Goal: Transaction & Acquisition: Purchase product/service

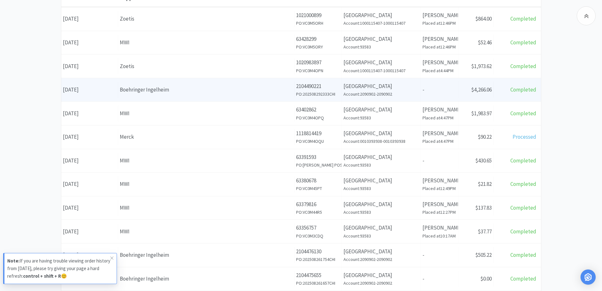
scroll to position [126, 0]
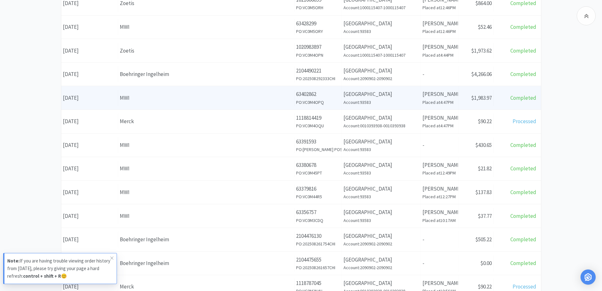
click at [163, 102] on div "MWI" at bounding box center [206, 98] width 173 height 9
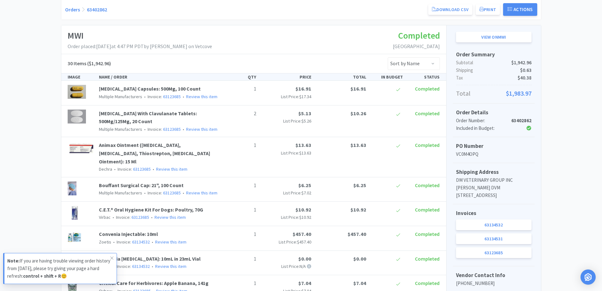
scroll to position [126, 0]
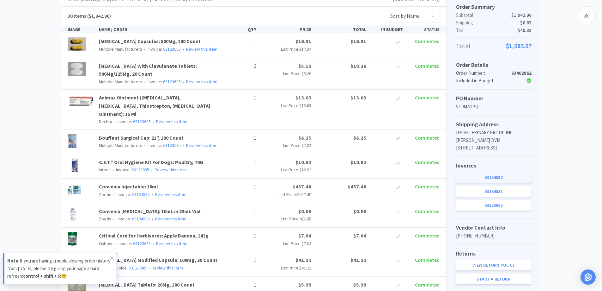
click at [508, 182] on link "63134532" at bounding box center [494, 177] width 76 height 11
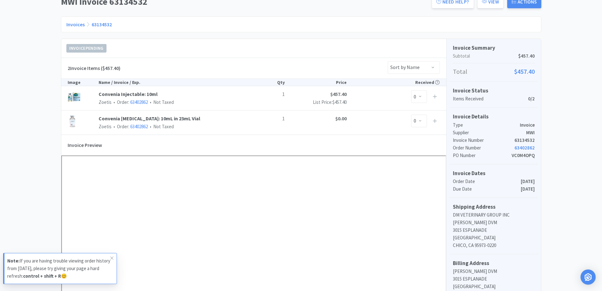
scroll to position [190, 0]
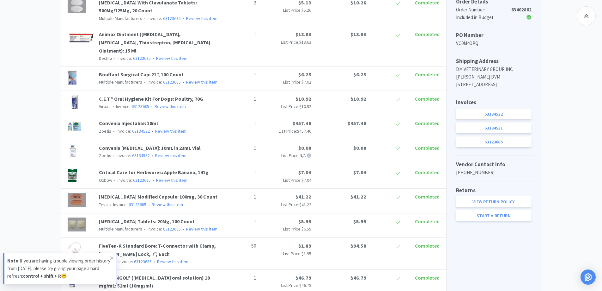
scroll to position [126, 0]
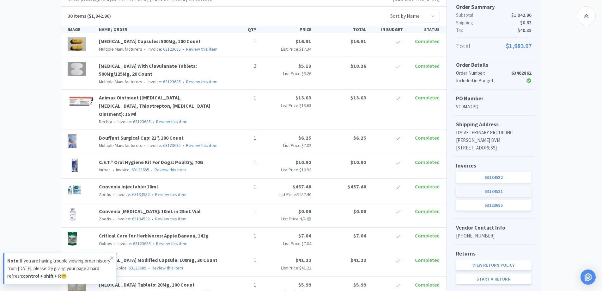
click at [512, 196] on link "63134531" at bounding box center [494, 191] width 76 height 11
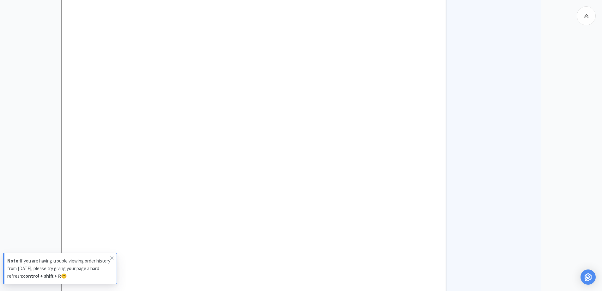
scroll to position [443, 0]
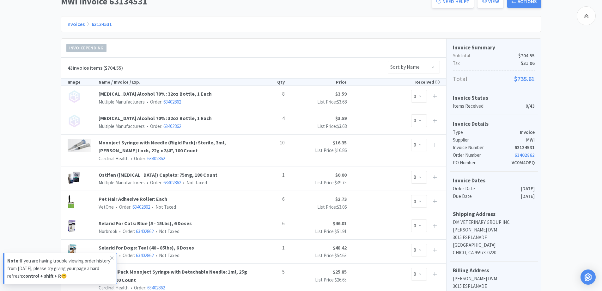
scroll to position [63, 0]
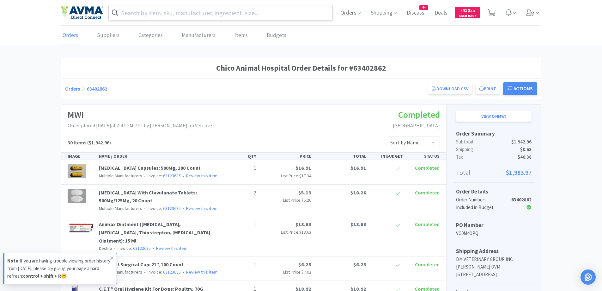
click at [133, 20] on input "text" at bounding box center [221, 12] width 224 height 15
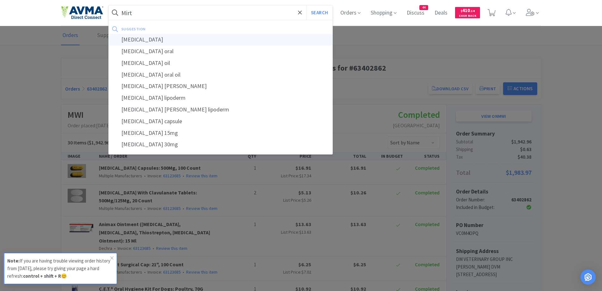
click at [136, 35] on div "[MEDICAL_DATA]" at bounding box center [221, 40] width 224 height 12
type input "[MEDICAL_DATA]"
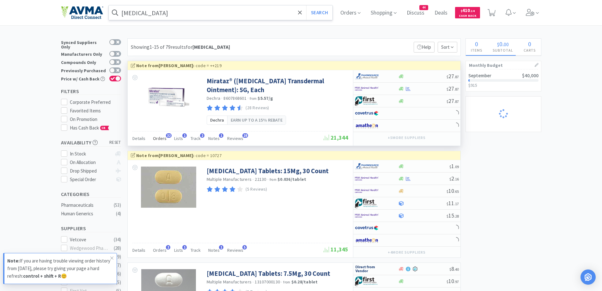
click at [162, 139] on span "Orders" at bounding box center [160, 138] width 14 height 6
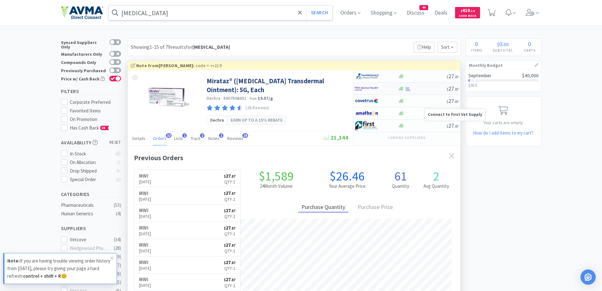
scroll to position [170, 333]
click at [400, 89] on icon at bounding box center [401, 88] width 5 height 5
select select "1"
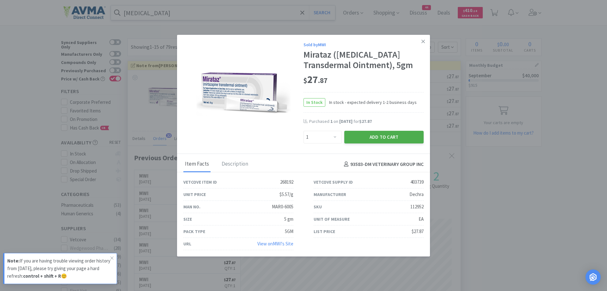
click at [373, 136] on button "Add to Cart" at bounding box center [383, 137] width 79 height 13
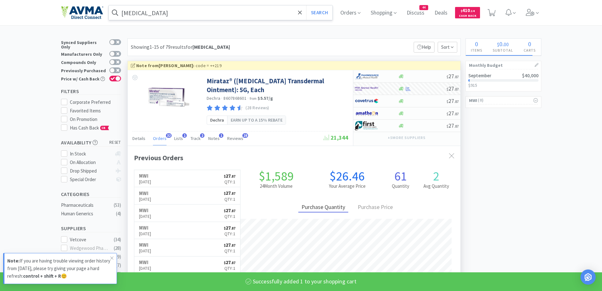
select select "1"
click at [494, 7] on span "1" at bounding box center [492, 10] width 2 height 25
select select "1"
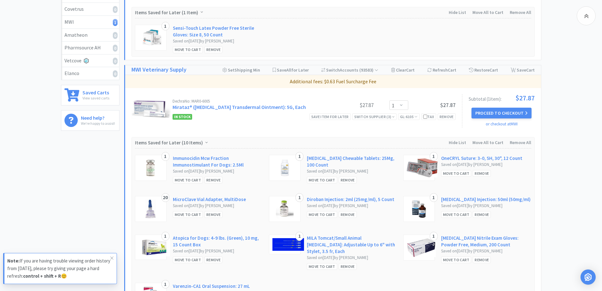
scroll to position [190, 0]
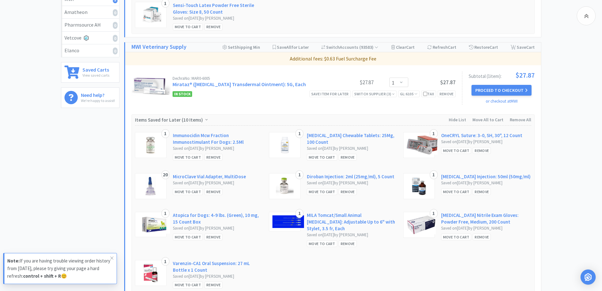
click at [577, 119] on div "All Carts 1 Items $ 27 . 87 Subtotal 1 Carts How It Works Monthly Budget Septem…" at bounding box center [301, 78] width 602 height 458
click at [478, 236] on div "Remove" at bounding box center [482, 236] width 18 height 7
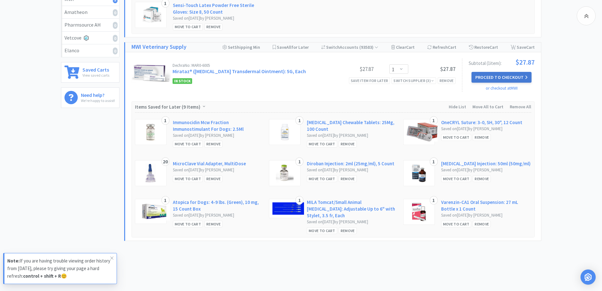
click at [494, 76] on button "Proceed to Checkout" at bounding box center [502, 77] width 60 height 11
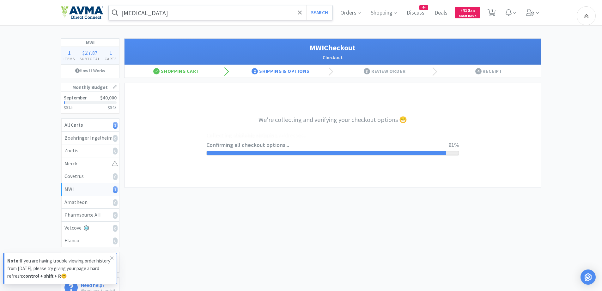
select select "CC_9421154621689816"
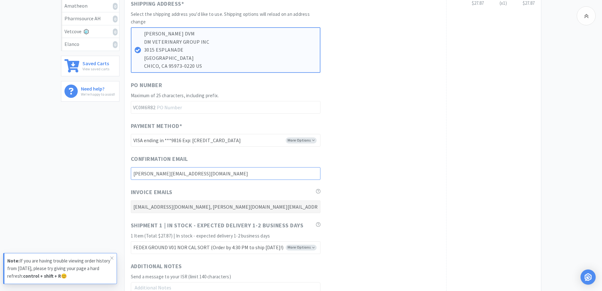
scroll to position [253, 0]
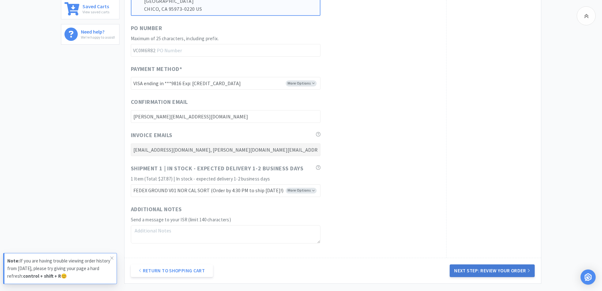
click at [502, 274] on button "Next Step: Review Your Order" at bounding box center [492, 270] width 85 height 13
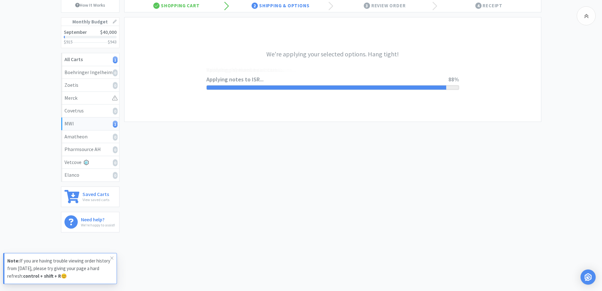
scroll to position [0, 0]
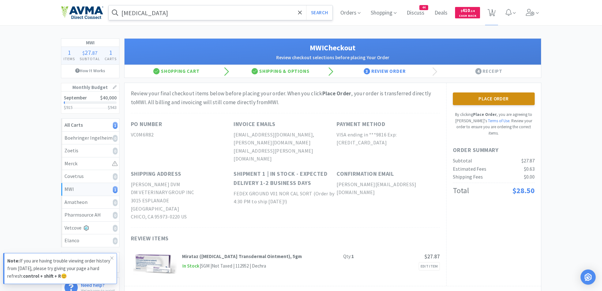
click at [499, 102] on button "Place Order" at bounding box center [494, 98] width 82 height 13
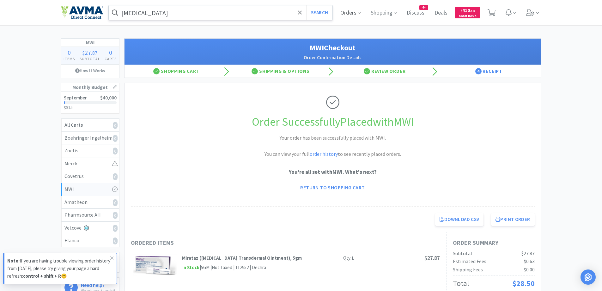
click at [356, 10] on span "Orders" at bounding box center [350, 12] width 25 height 25
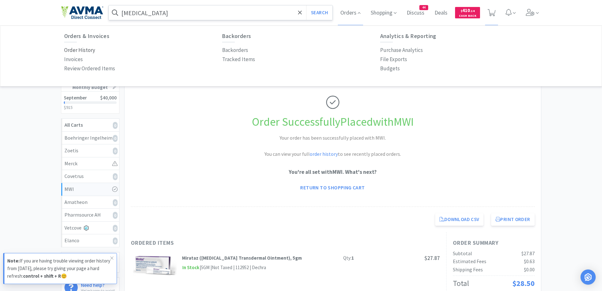
click at [77, 51] on p "Order History" at bounding box center [79, 50] width 31 height 9
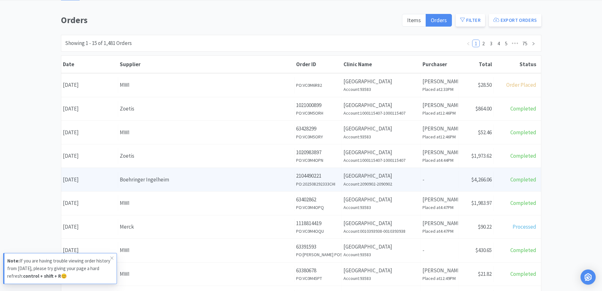
scroll to position [63, 0]
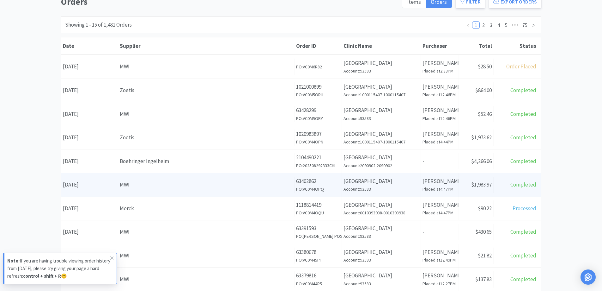
click at [260, 195] on div "Date [DATE] Supplier MWI Order ID 63402862 PO: VC0M4OPQ Clinic Name [GEOGRAPHIC…" at bounding box center [301, 184] width 480 height 23
click at [169, 190] on div "Supplier MWI" at bounding box center [206, 184] width 176 height 16
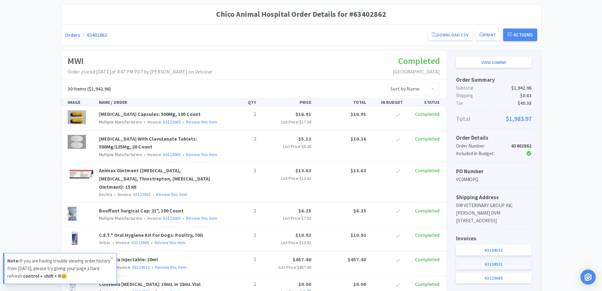
scroll to position [126, 0]
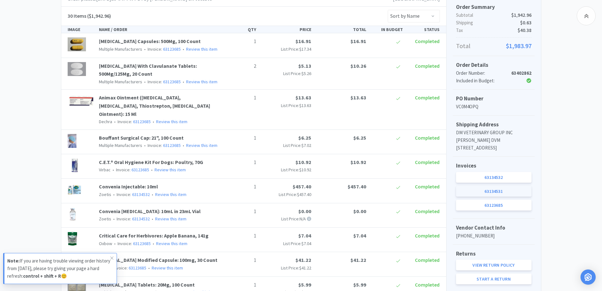
click at [475, 196] on link "63134531" at bounding box center [494, 191] width 76 height 11
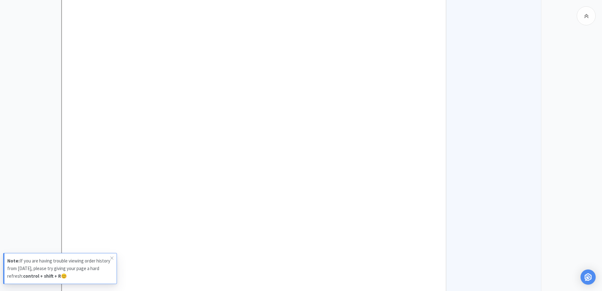
scroll to position [506, 0]
